Goal: Information Seeking & Learning: Learn about a topic

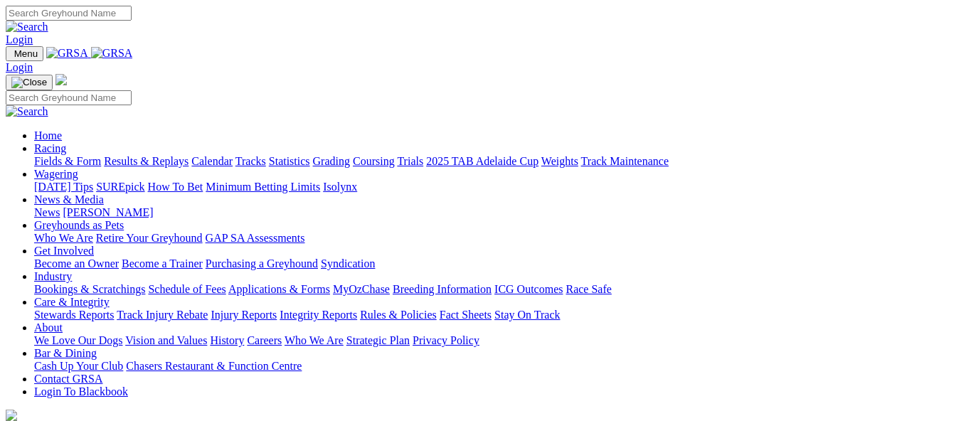
click at [233, 155] on link "Calendar" at bounding box center [211, 161] width 41 height 12
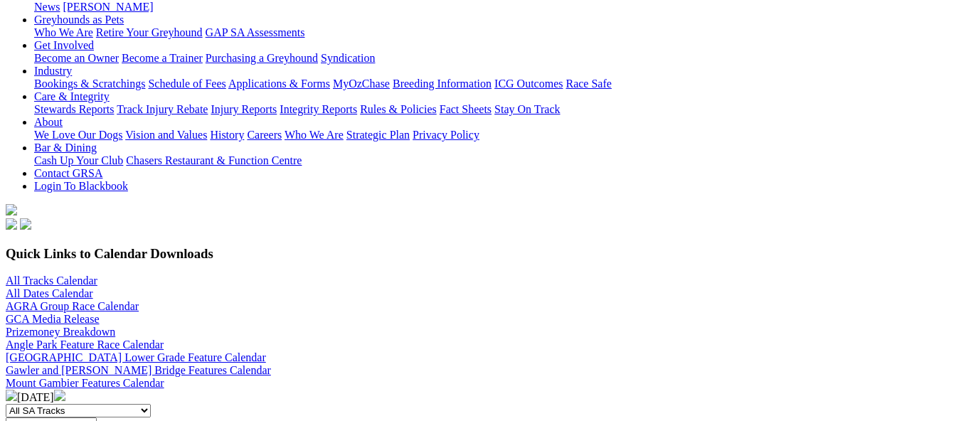
scroll to position [284, 0]
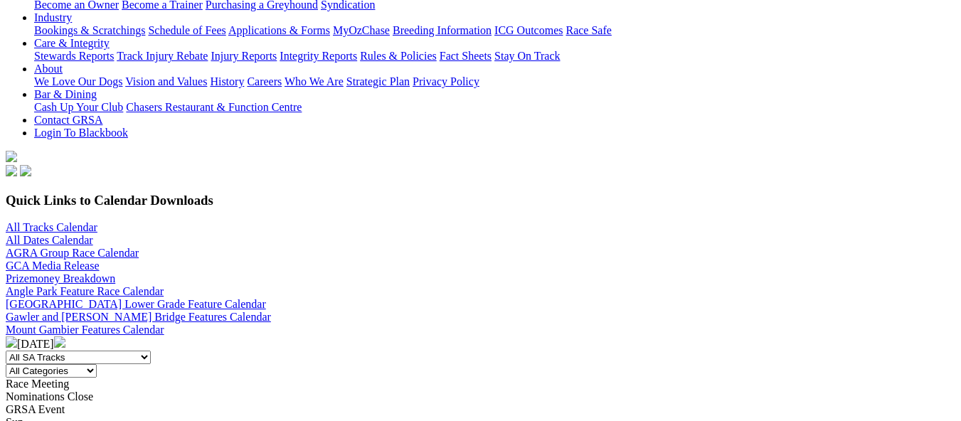
click at [151, 351] on select "All SA Tracks Angle Park Gawler Mount Gambier Murray Bridge Virginia GOTBA Cour…" at bounding box center [78, 358] width 145 height 14
select select "4"
click at [110, 351] on select "All SA Tracks Angle Park Gawler Mount Gambier Murray Bridge Virginia GOTBA Cour…" at bounding box center [78, 358] width 145 height 14
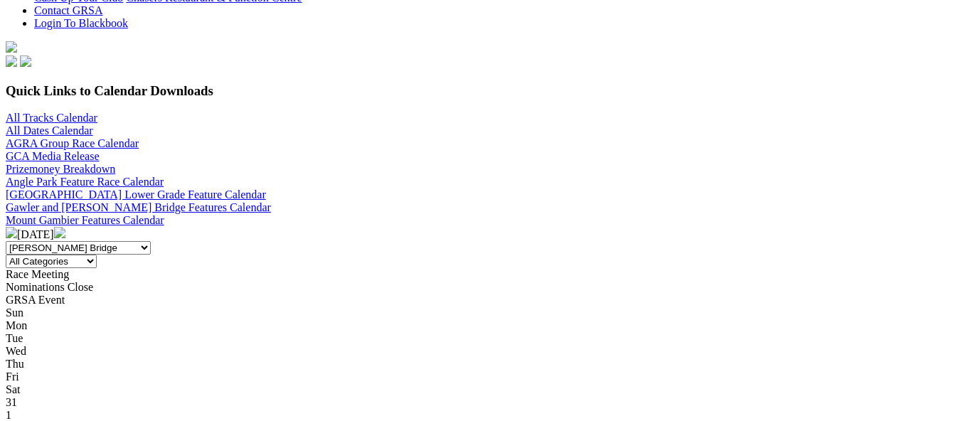
scroll to position [427, 0]
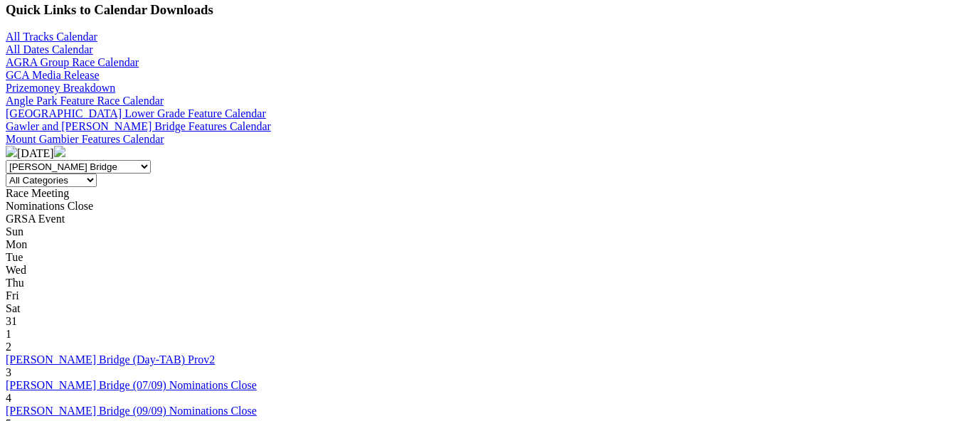
scroll to position [498, 0]
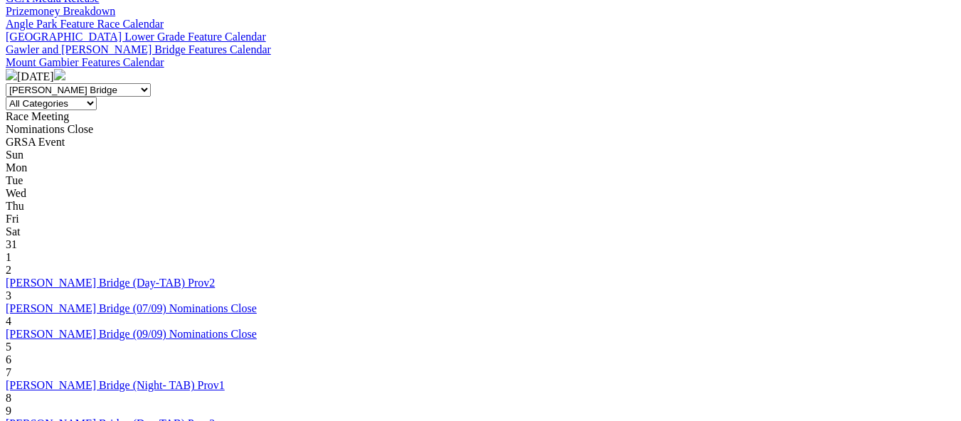
scroll to position [569, 0]
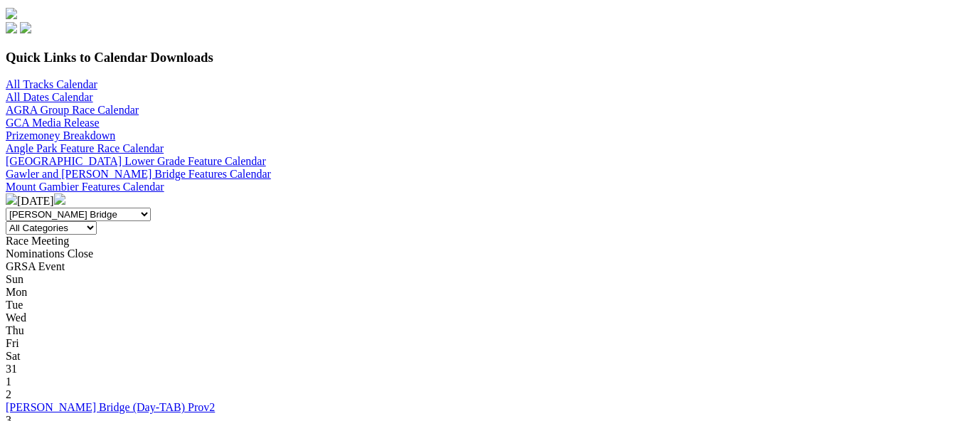
scroll to position [427, 0]
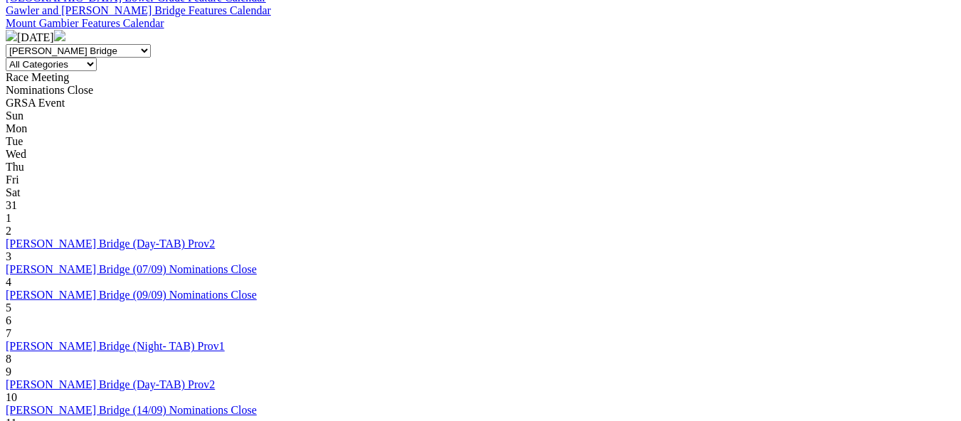
scroll to position [640, 0]
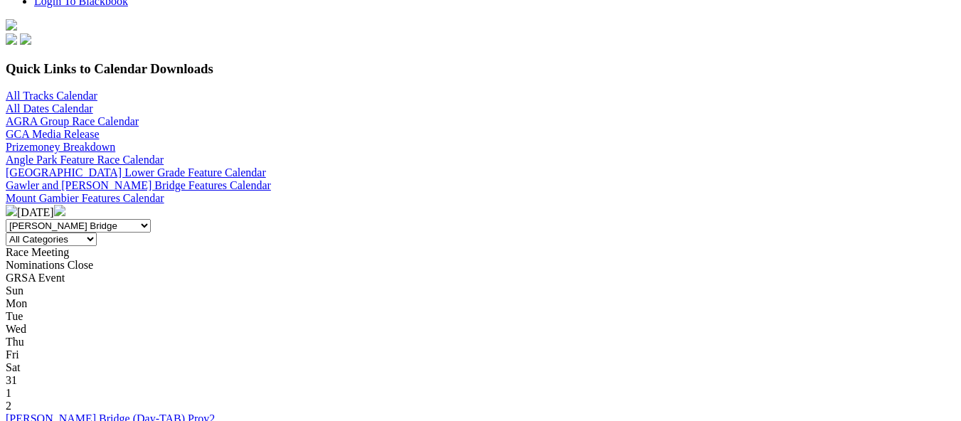
scroll to position [213, 0]
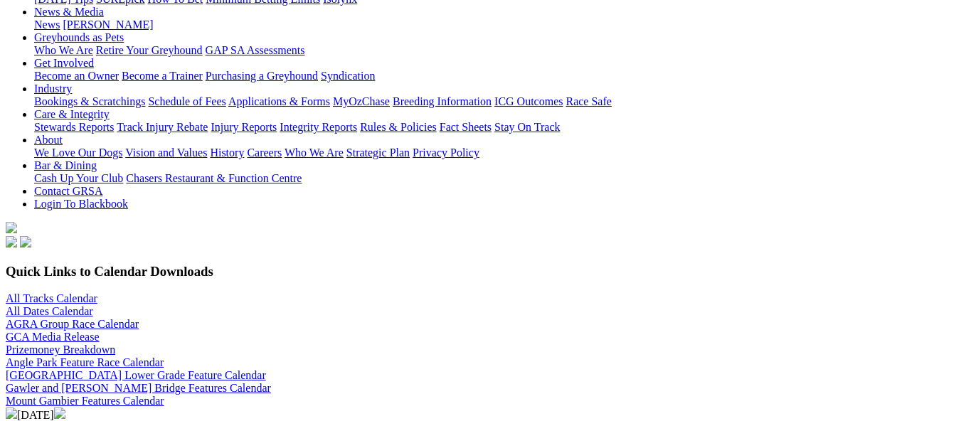
click at [271, 382] on link "Gawler and [PERSON_NAME] Bridge Features Calendar" at bounding box center [138, 388] width 265 height 12
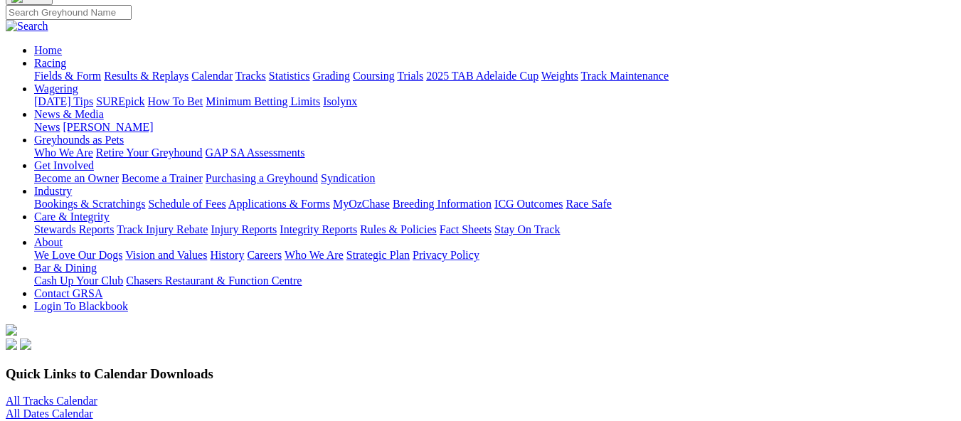
scroll to position [356, 0]
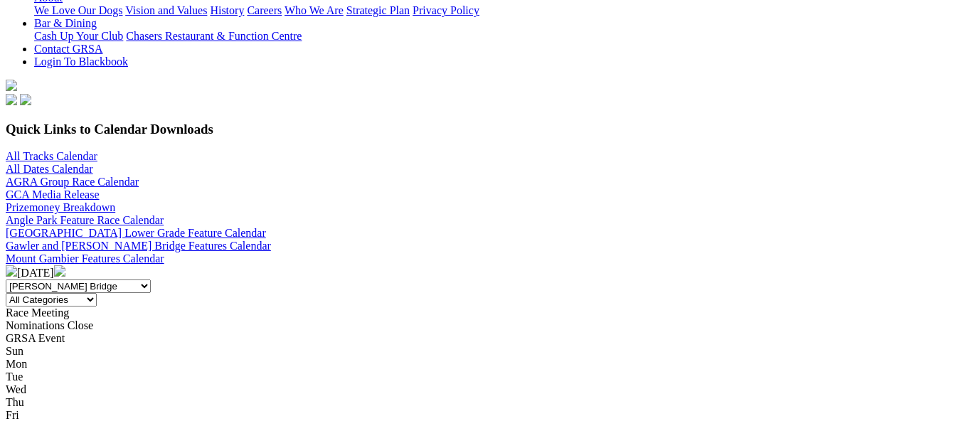
click at [151, 279] on select "All SA Tracks [GEOGRAPHIC_DATA] Gawler [GEOGRAPHIC_DATA] [PERSON_NAME][GEOGRAPH…" at bounding box center [78, 286] width 145 height 14
select select "2"
click at [110, 279] on select "All SA Tracks [GEOGRAPHIC_DATA] Gawler [GEOGRAPHIC_DATA] [PERSON_NAME][GEOGRAPH…" at bounding box center [78, 286] width 145 height 14
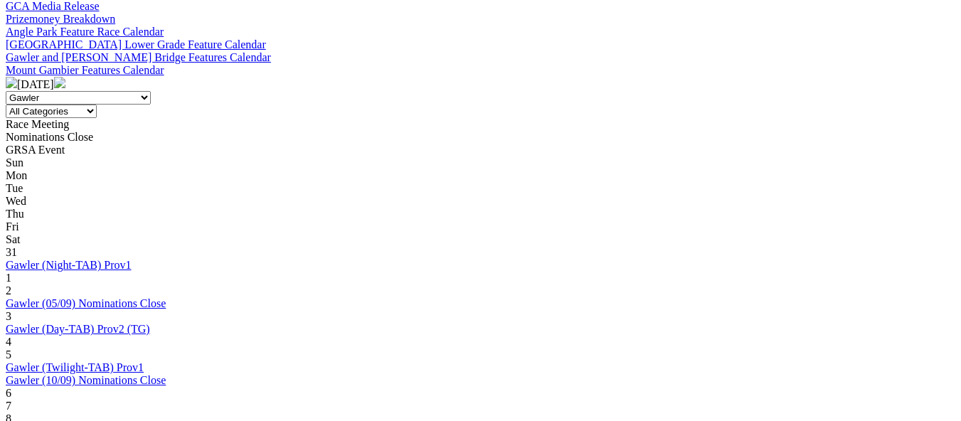
scroll to position [569, 0]
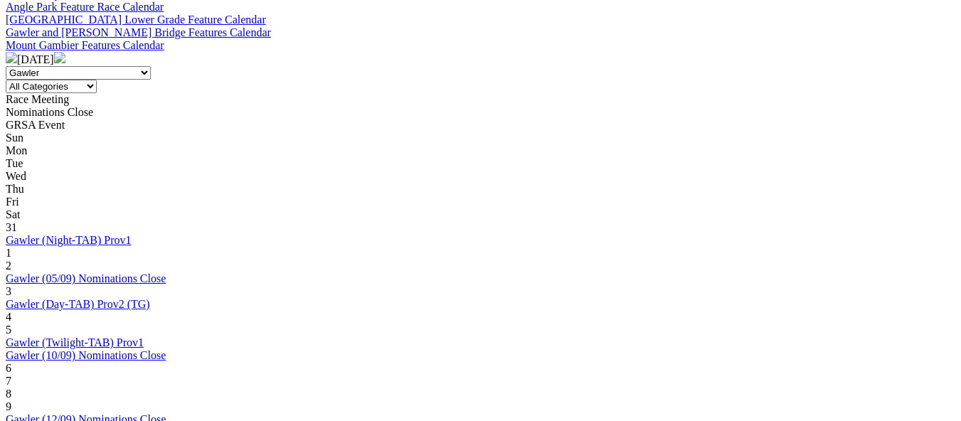
click link "Gawler (01/10) Nominations Close"
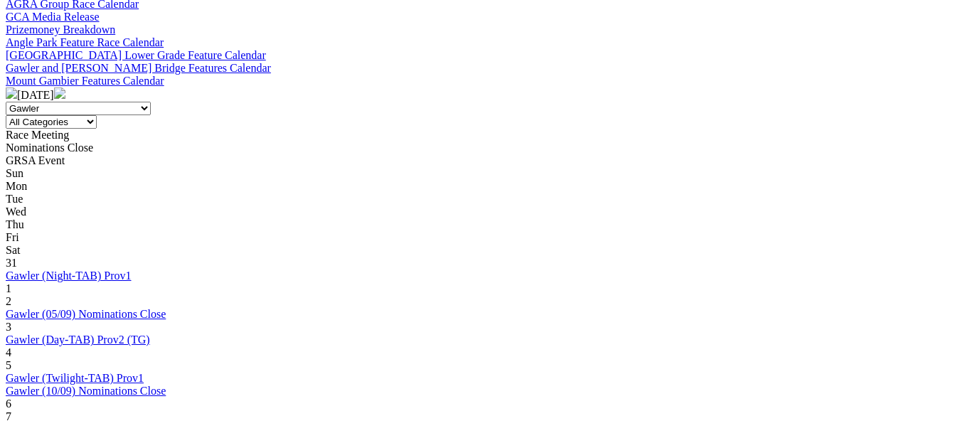
scroll to position [569, 0]
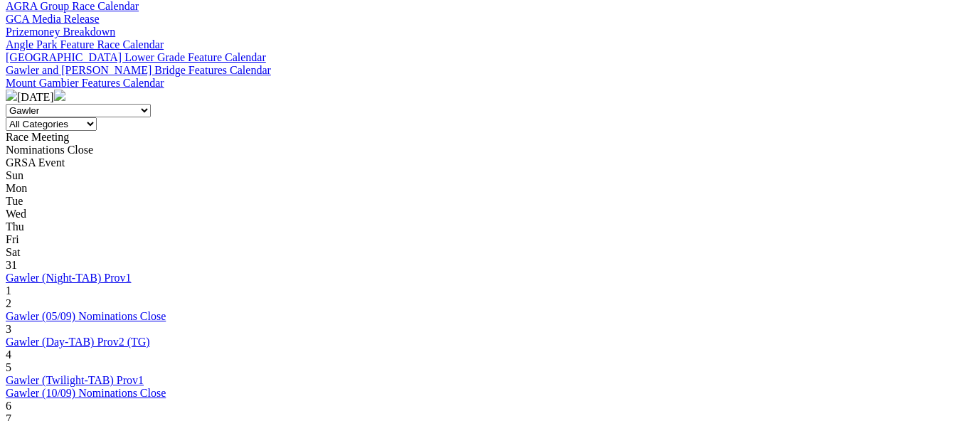
scroll to position [569, 0]
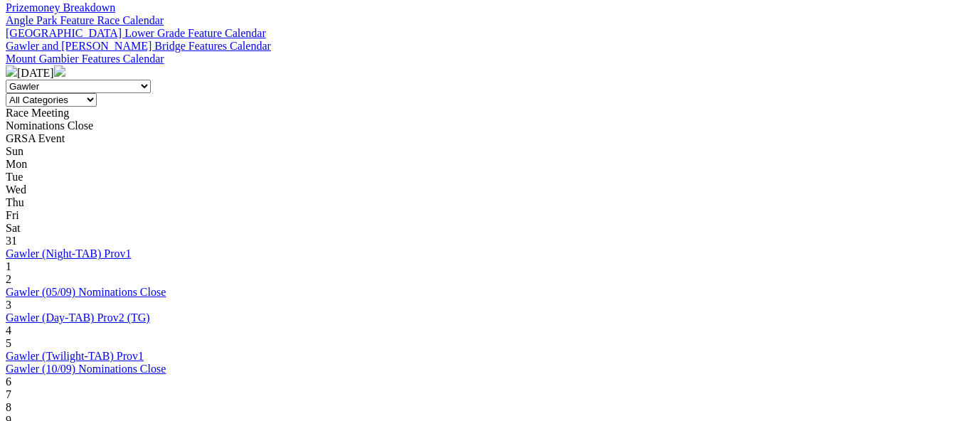
scroll to position [640, 0]
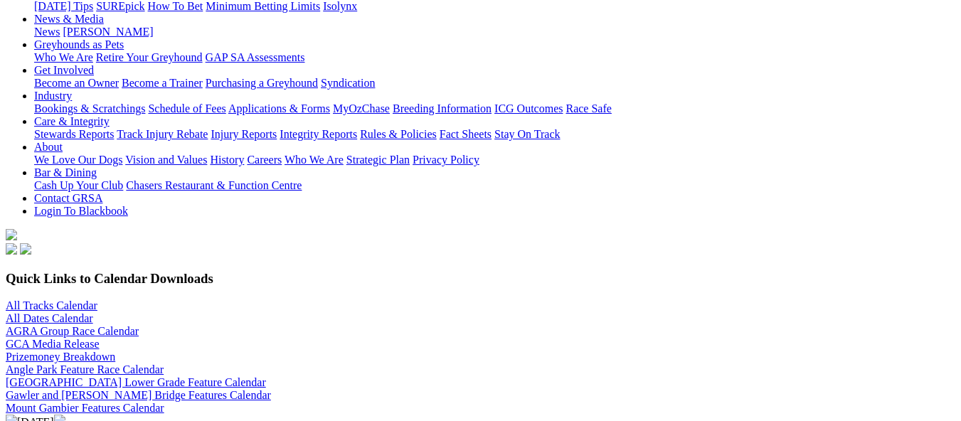
scroll to position [213, 0]
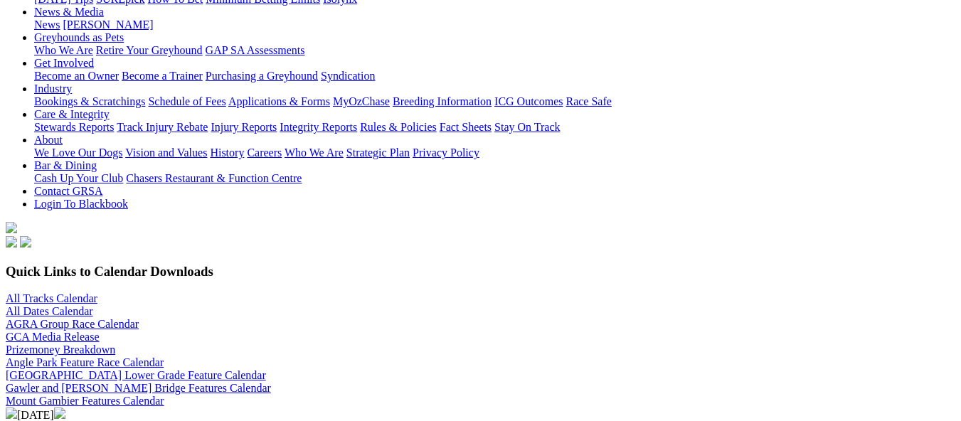
click at [151, 420] on select "All SA Tracks Angle Park Gawler Mount Gambier Murray Bridge Virginia GOTBA Cour…" at bounding box center [78, 429] width 145 height 14
select select "4"
click at [110, 420] on select "All SA Tracks Angle Park Gawler Mount Gambier Murray Bridge Virginia GOTBA Cour…" at bounding box center [78, 429] width 145 height 14
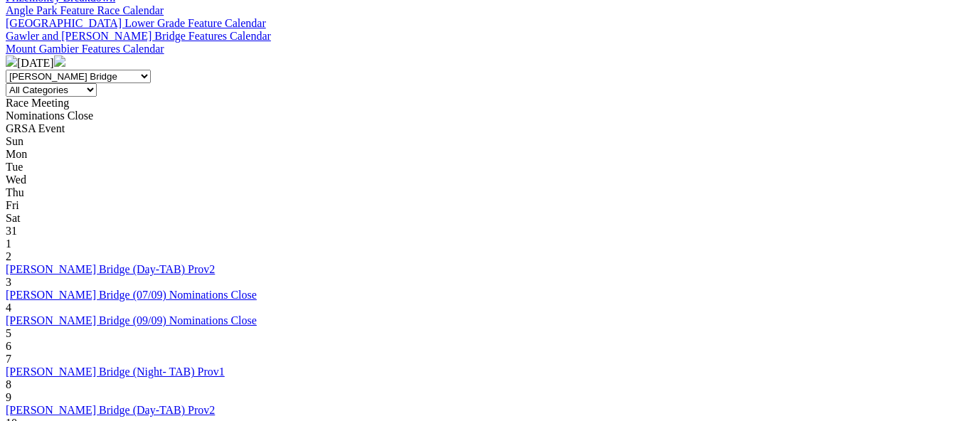
scroll to position [569, 0]
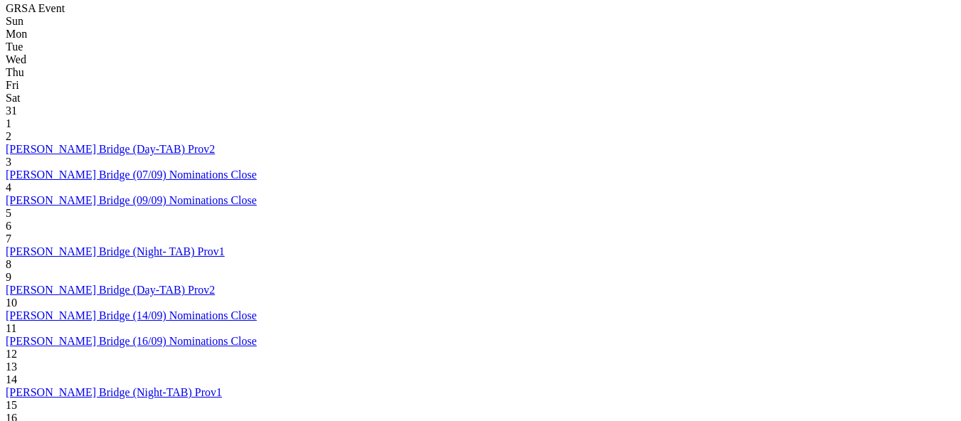
scroll to position [711, 0]
